Goal: Find specific page/section: Find specific page/section

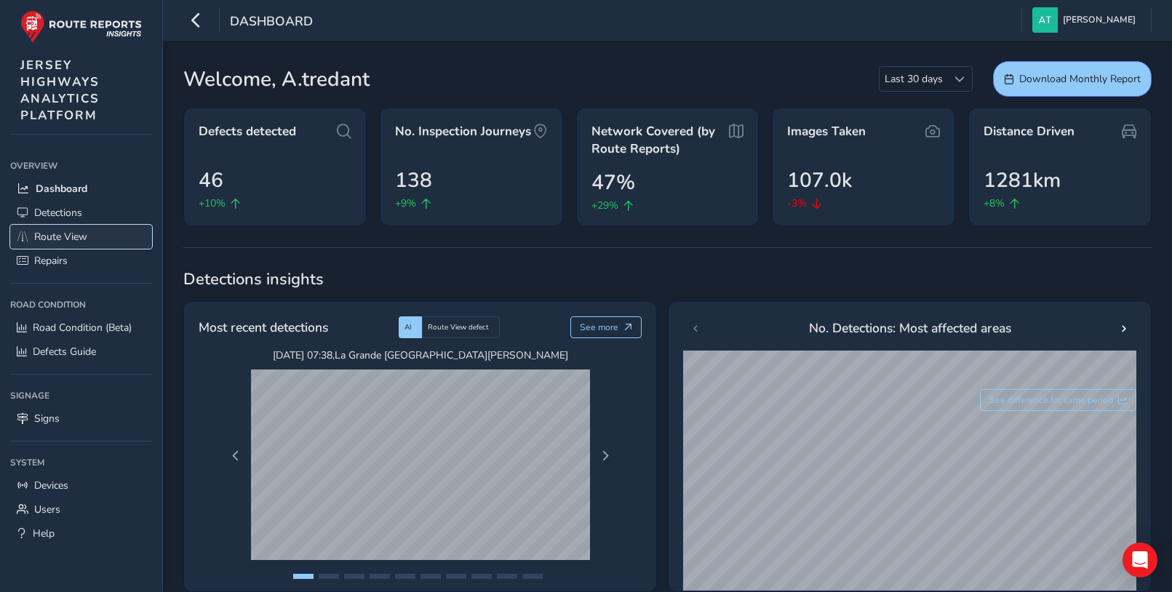
click at [57, 232] on span "Route View" at bounding box center [60, 237] width 53 height 14
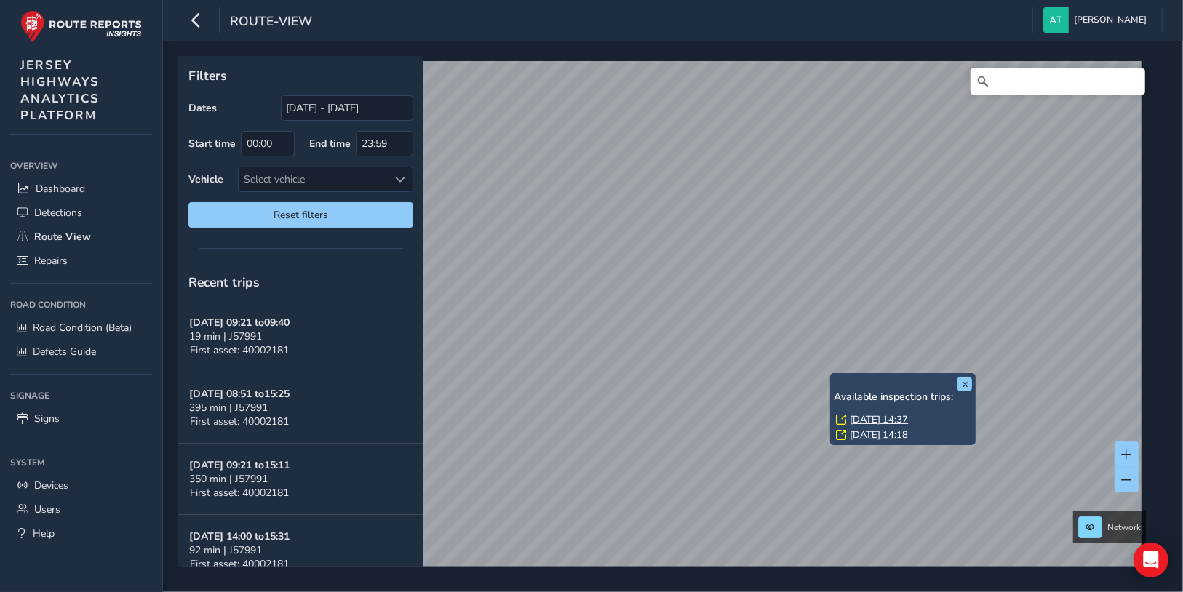
click at [830, 375] on div "x Available inspection trips: [DATE] 14:37 [DATE] 14:18" at bounding box center [902, 409] width 145 height 73
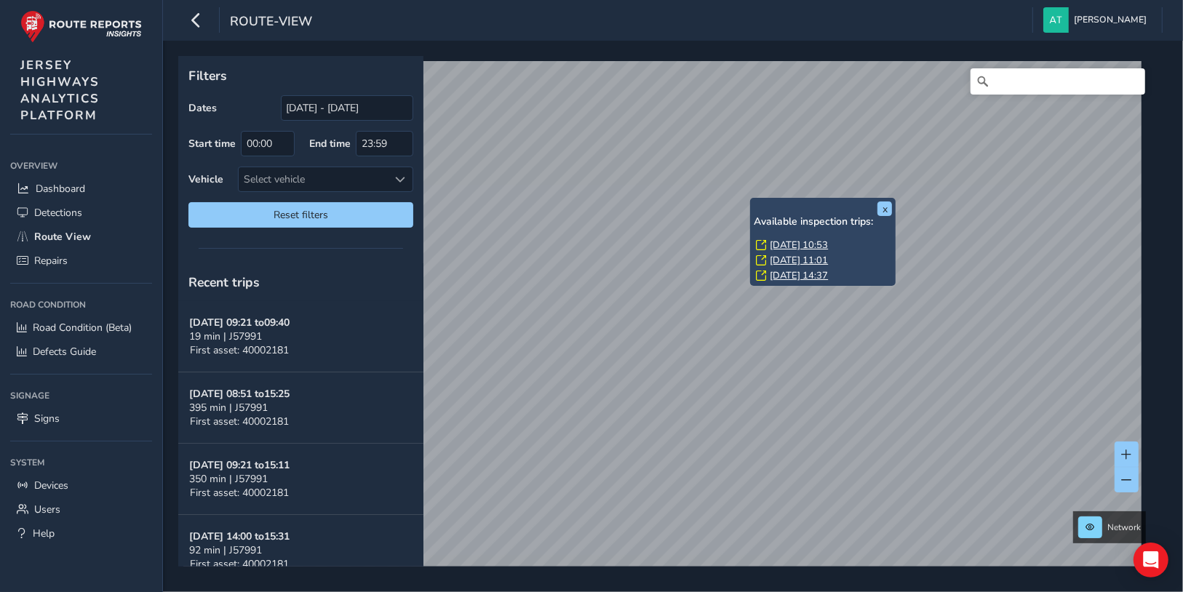
click at [788, 245] on link "[DATE] 10:53" at bounding box center [799, 245] width 58 height 13
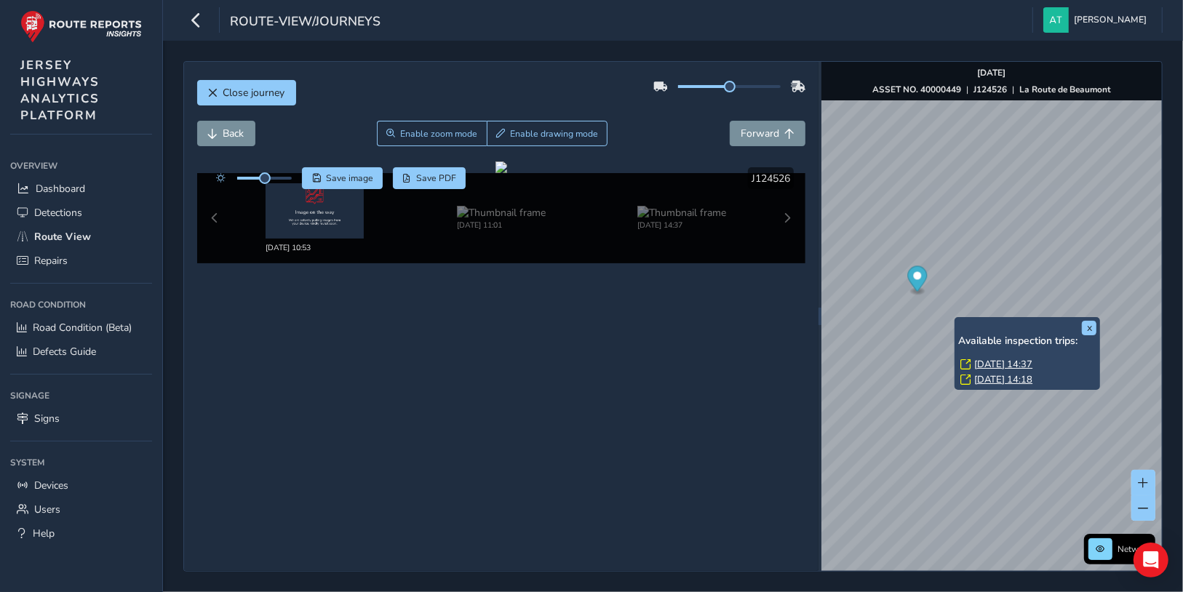
click at [956, 319] on div "x Available inspection trips: [DATE] 14:37 [DATE] 14:18" at bounding box center [1026, 353] width 145 height 73
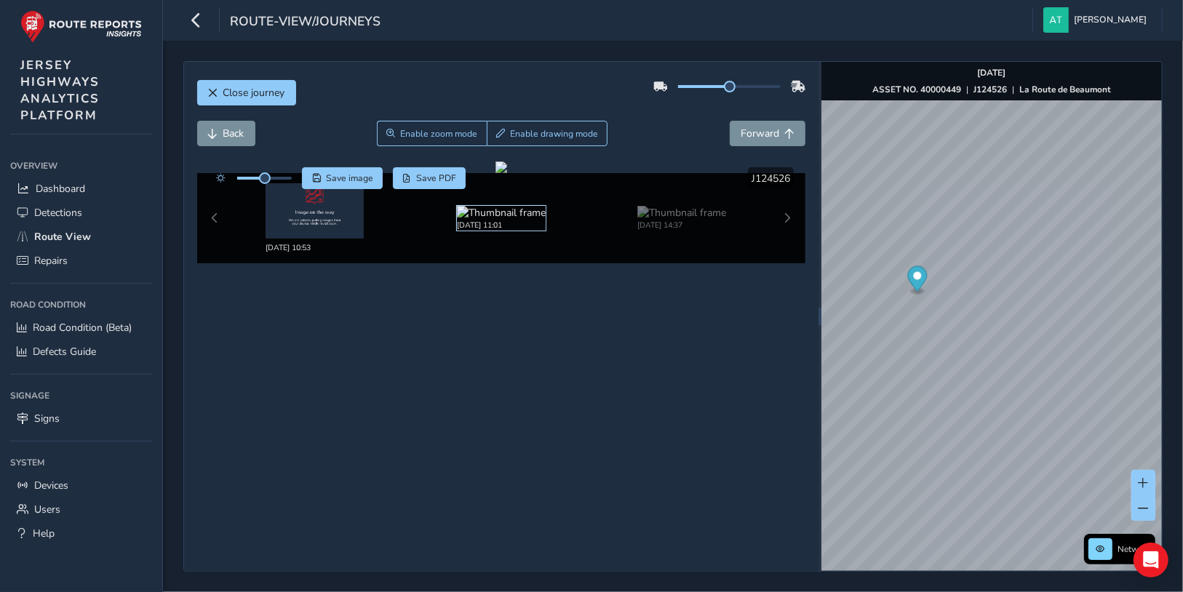
click at [473, 220] on img at bounding box center [501, 213] width 89 height 14
click at [505, 220] on img at bounding box center [501, 213] width 89 height 14
click at [506, 220] on img at bounding box center [501, 213] width 89 height 14
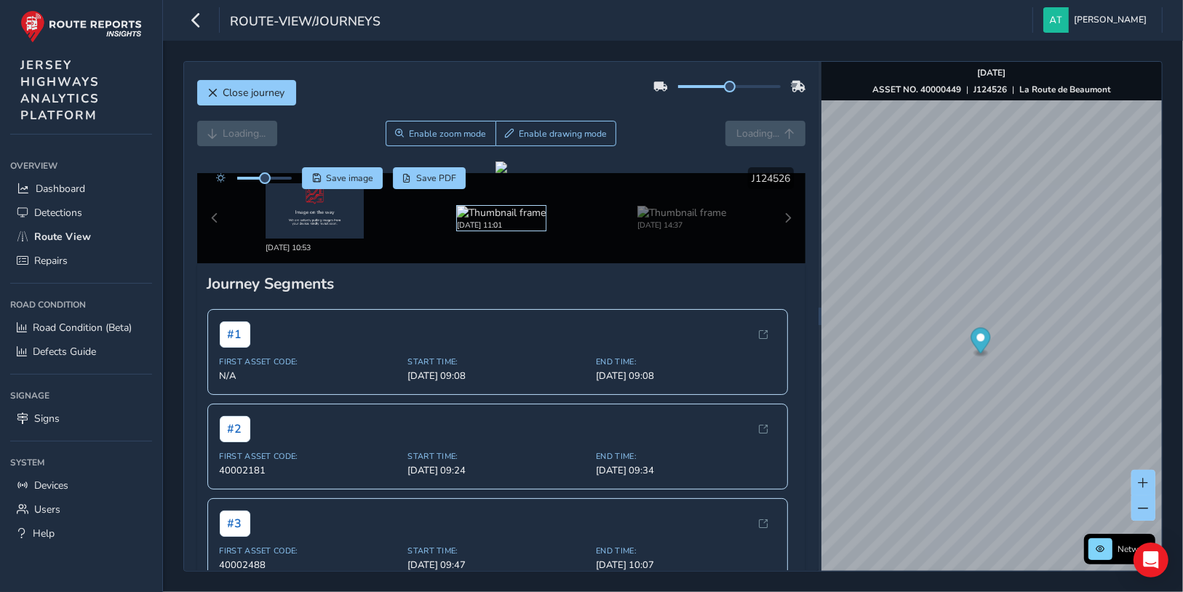
click at [492, 220] on img at bounding box center [501, 213] width 89 height 14
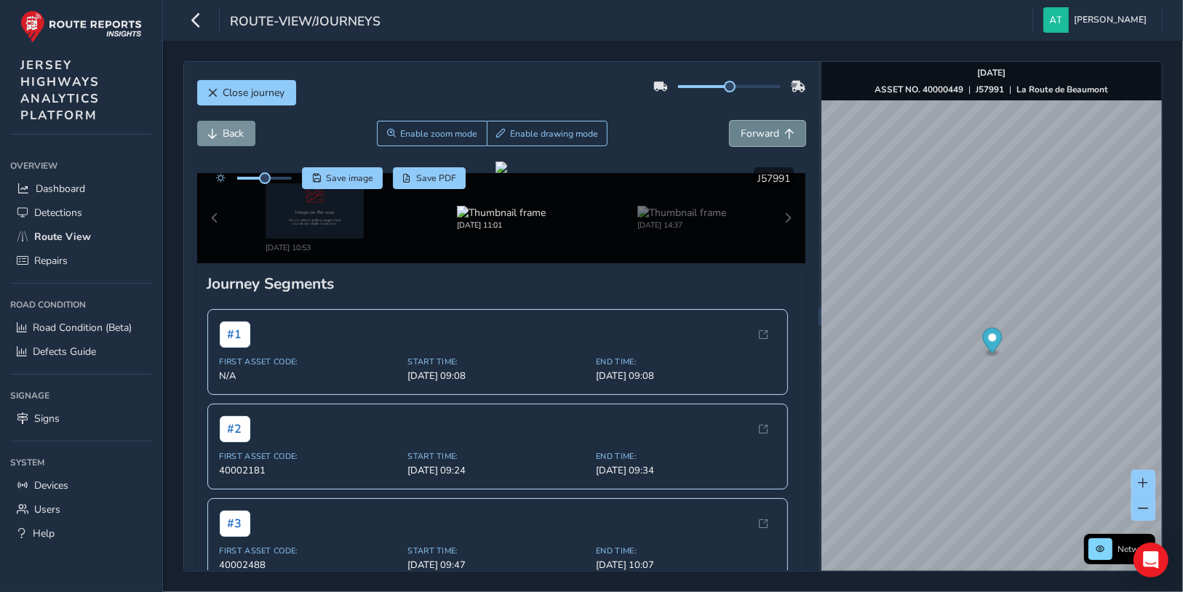
click at [756, 130] on span "Forward" at bounding box center [759, 134] width 39 height 14
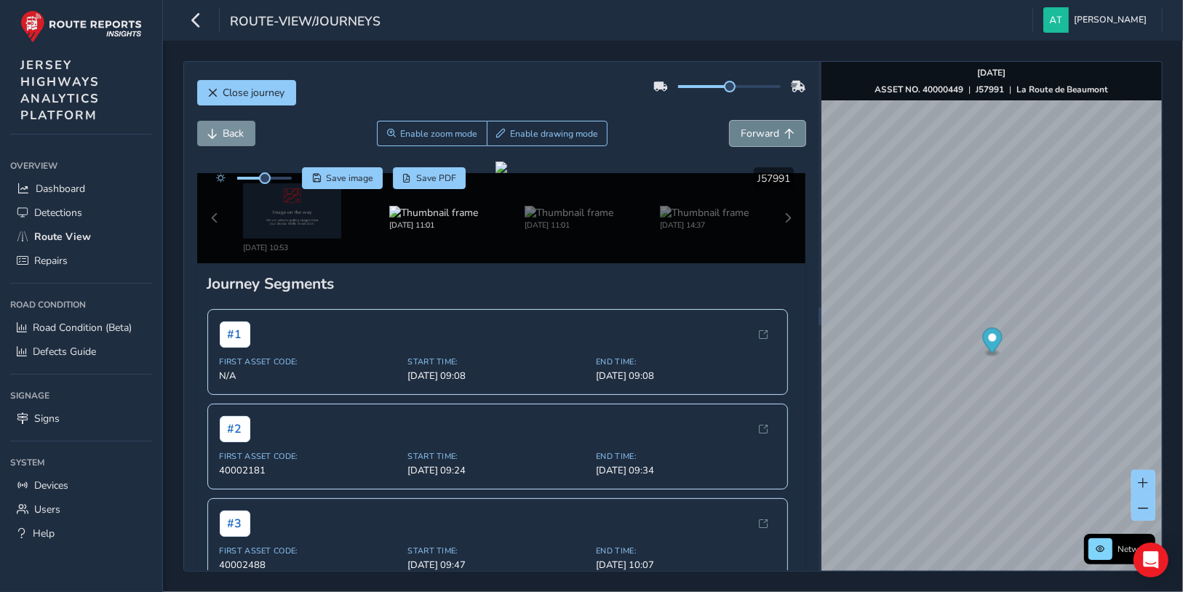
click at [756, 130] on span "Forward" at bounding box center [759, 134] width 39 height 14
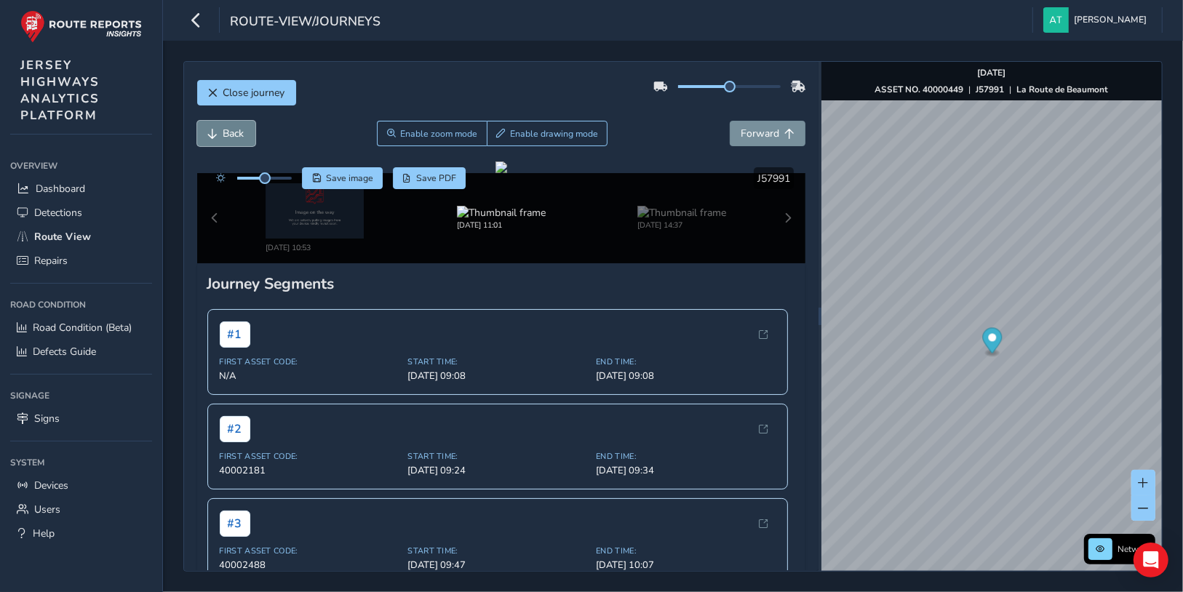
click at [221, 125] on button "Back" at bounding box center [226, 133] width 58 height 25
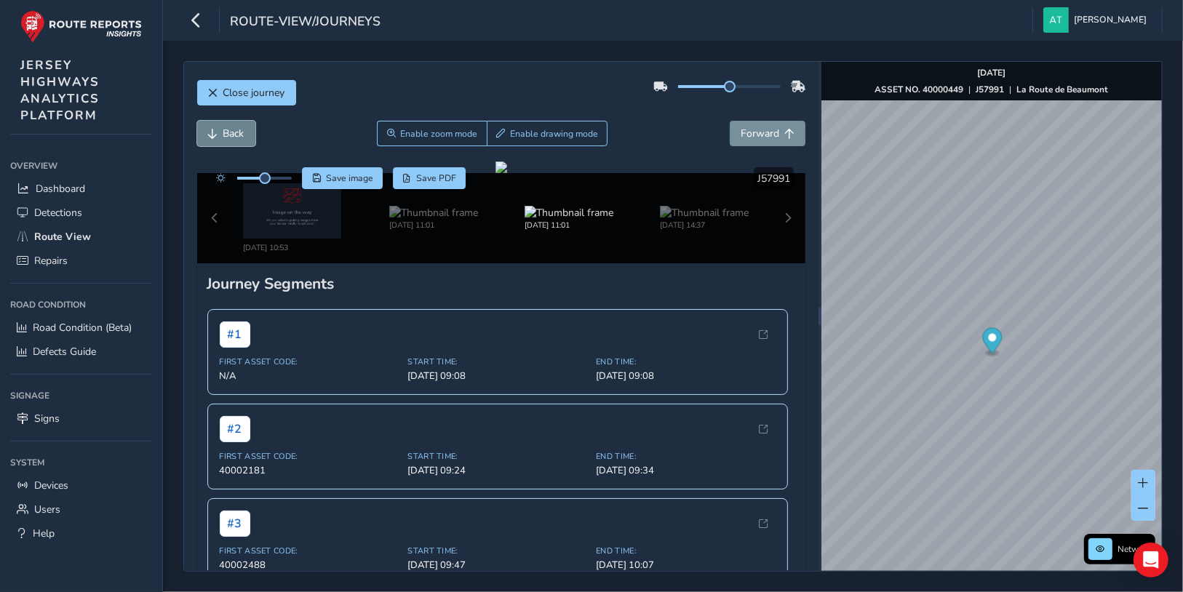
click at [221, 125] on button "Back" at bounding box center [226, 133] width 58 height 25
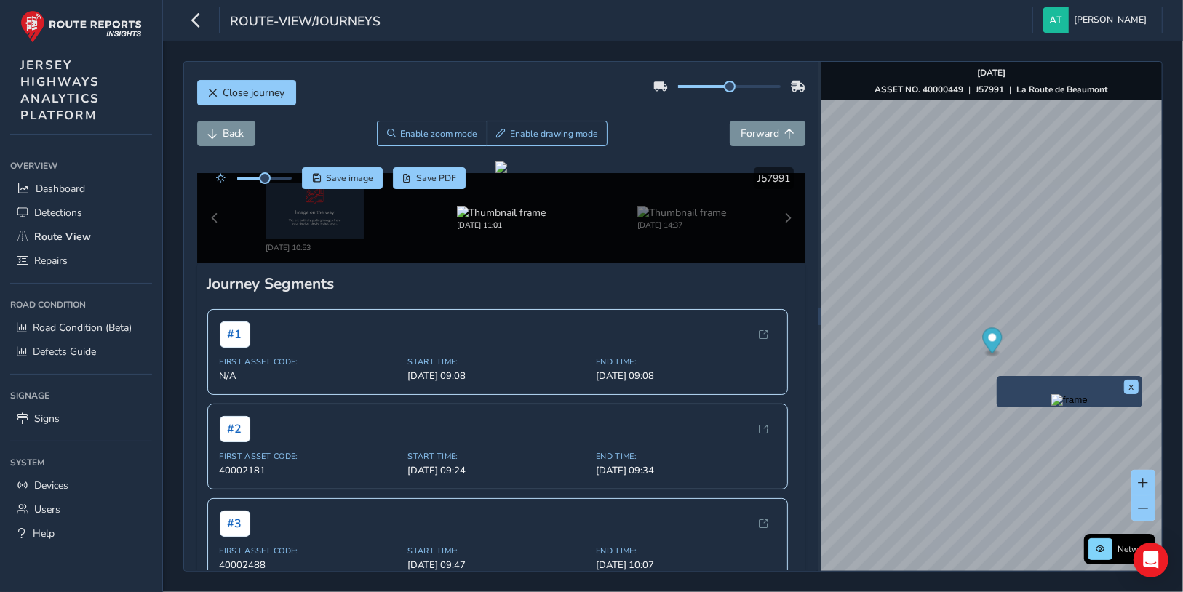
click at [998, 377] on div "x" at bounding box center [1068, 391] width 145 height 31
click at [997, 376] on div "x" at bounding box center [1068, 391] width 145 height 31
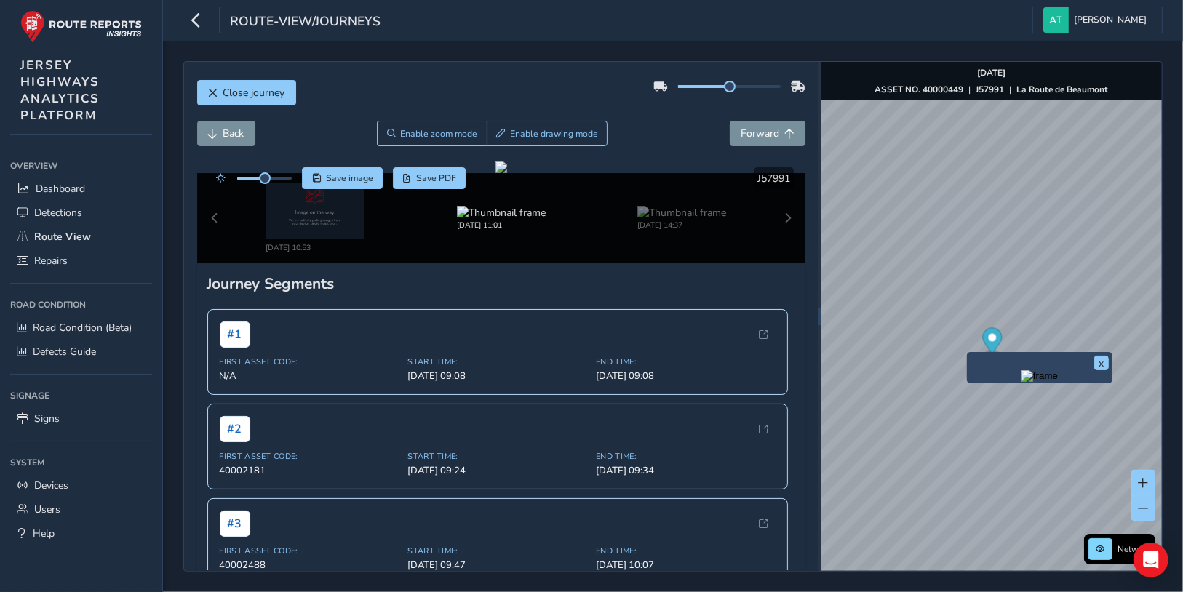
click at [967, 354] on div "x" at bounding box center [1039, 367] width 145 height 31
click at [1054, 382] on img "Preview frame" at bounding box center [1039, 376] width 36 height 12
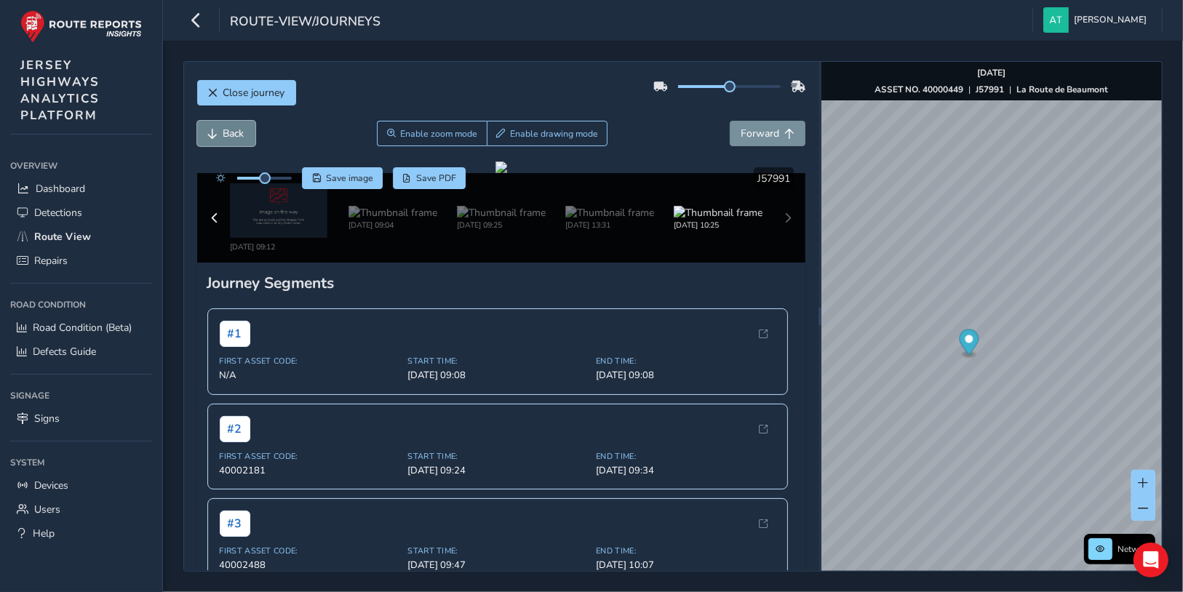
click at [219, 129] on button "Back" at bounding box center [226, 133] width 58 height 25
click at [751, 127] on span "Forward" at bounding box center [759, 134] width 39 height 14
